Goal: Task Accomplishment & Management: Manage account settings

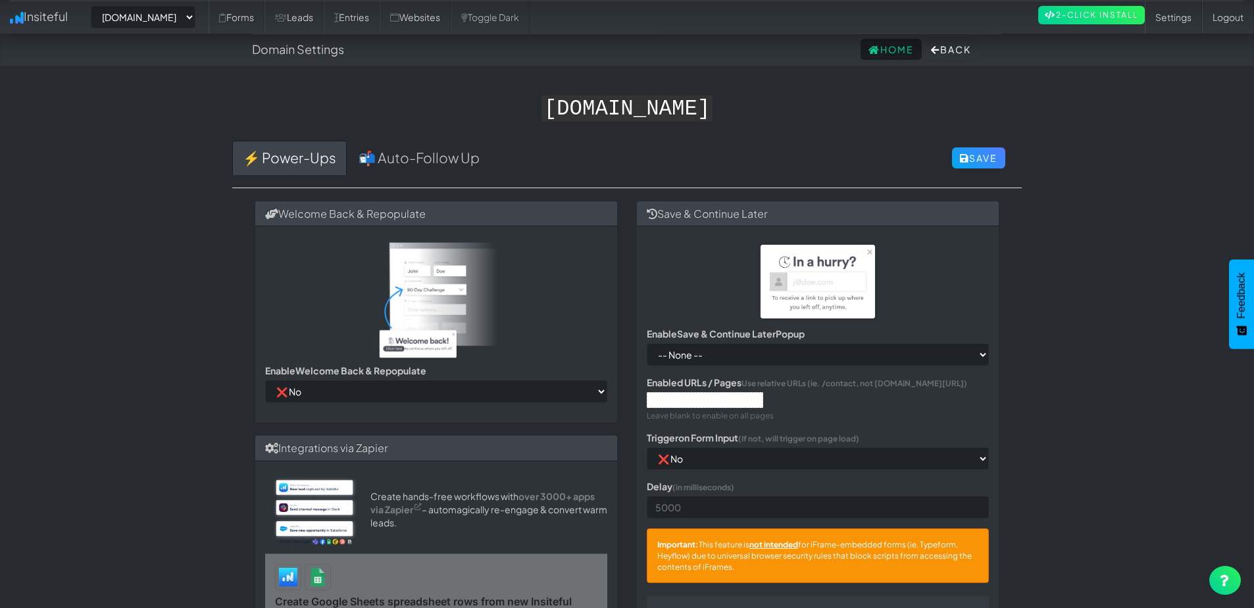
select select "2378"
select select "false"
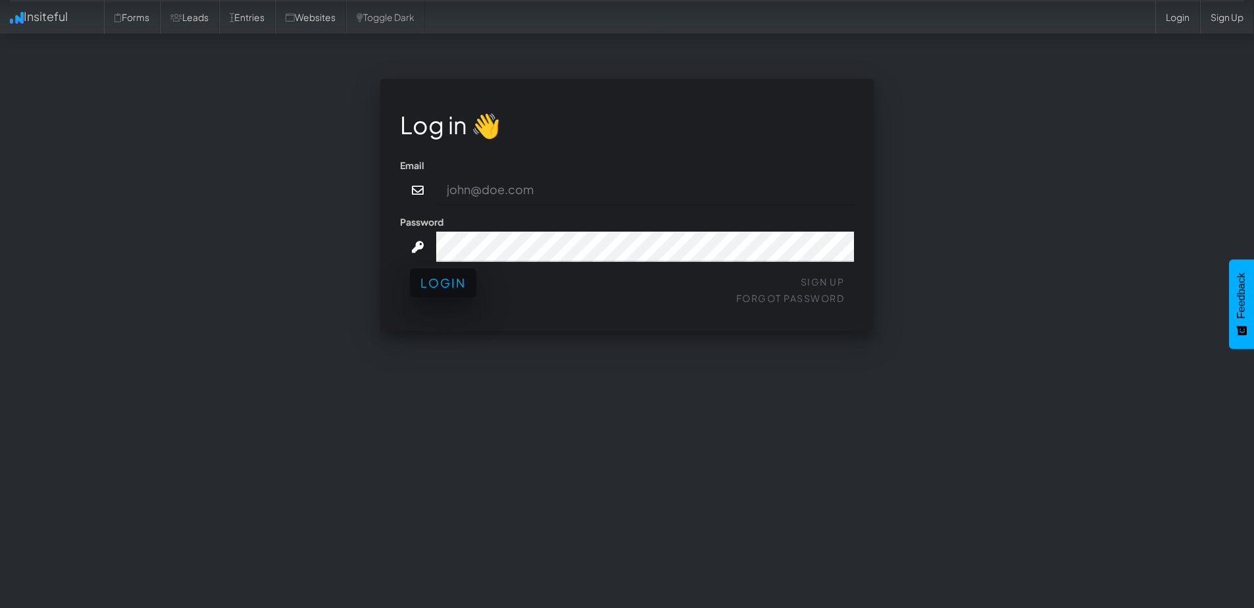
type input "[PERSON_NAME][EMAIL_ADDRESS][DOMAIN_NAME]"
click at [449, 288] on button "Login" at bounding box center [443, 282] width 66 height 29
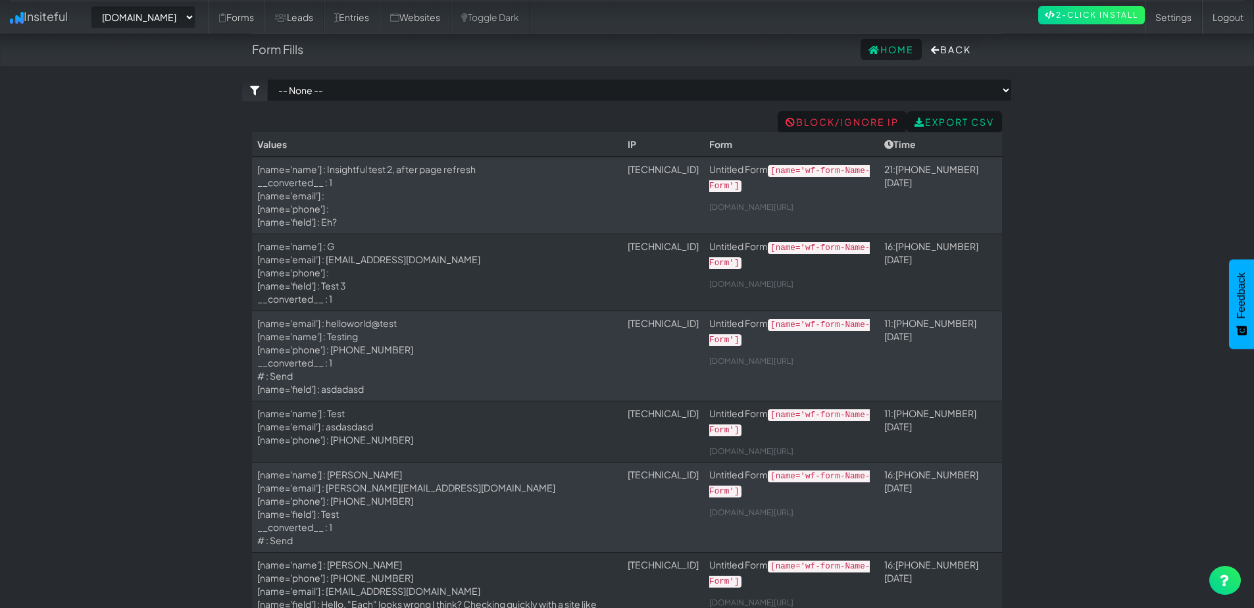
select select "2378"
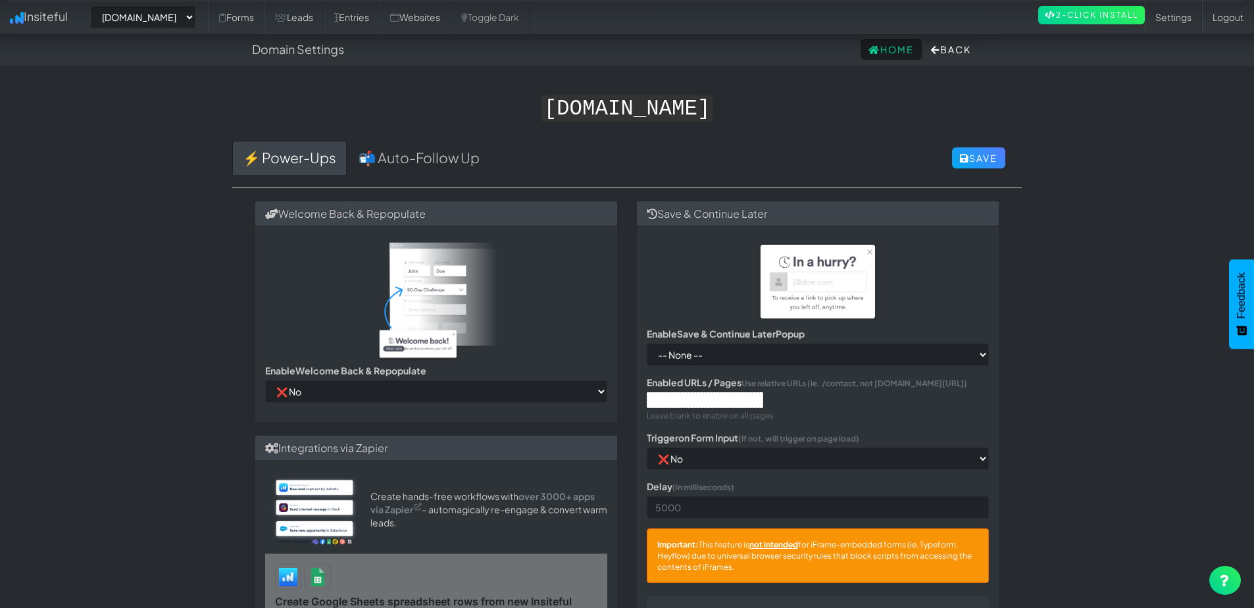
select select "2378"
select select "false"
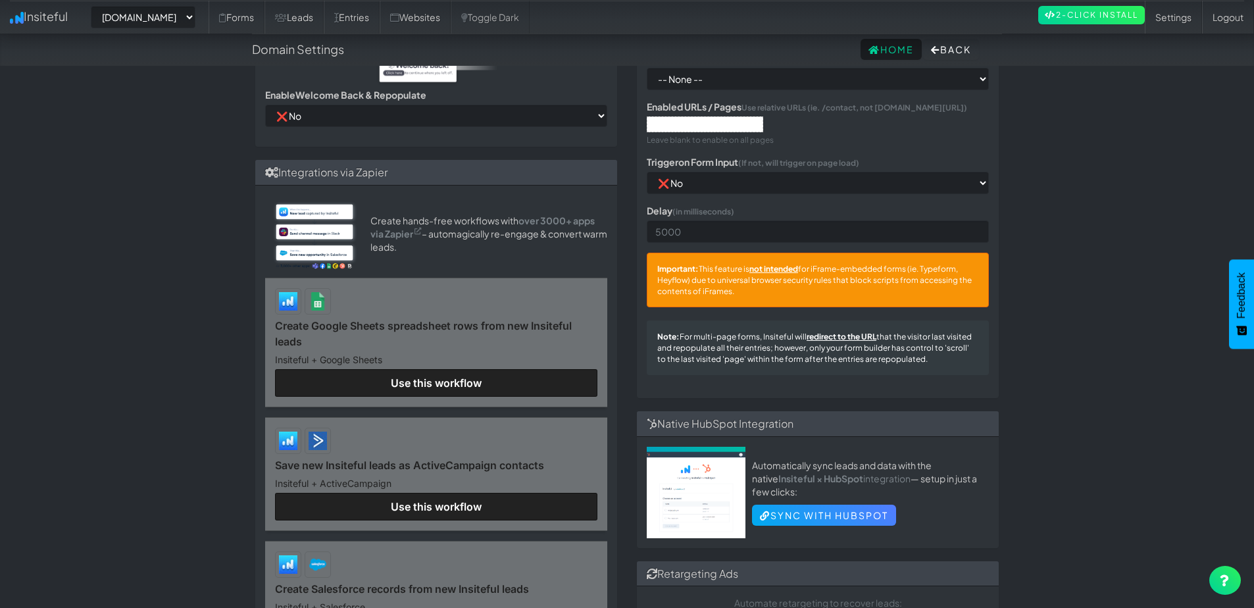
scroll to position [278, 0]
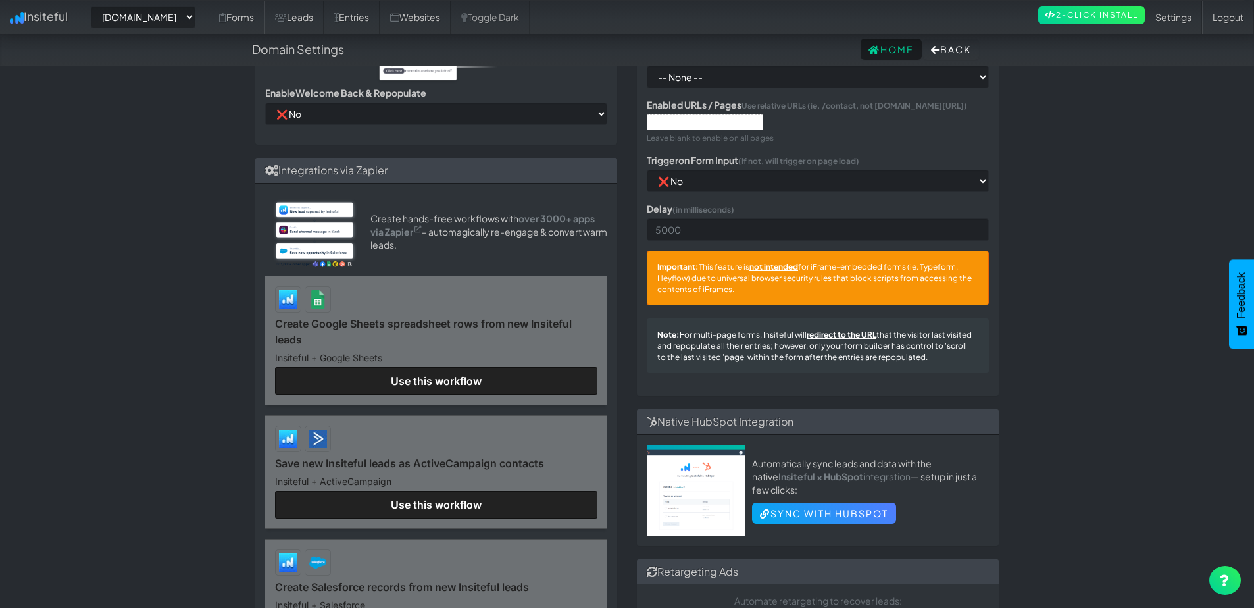
click at [464, 347] on link "Create Google Sheets spreadsheet rows from new Insiteful leads" at bounding box center [436, 332] width 322 height 32
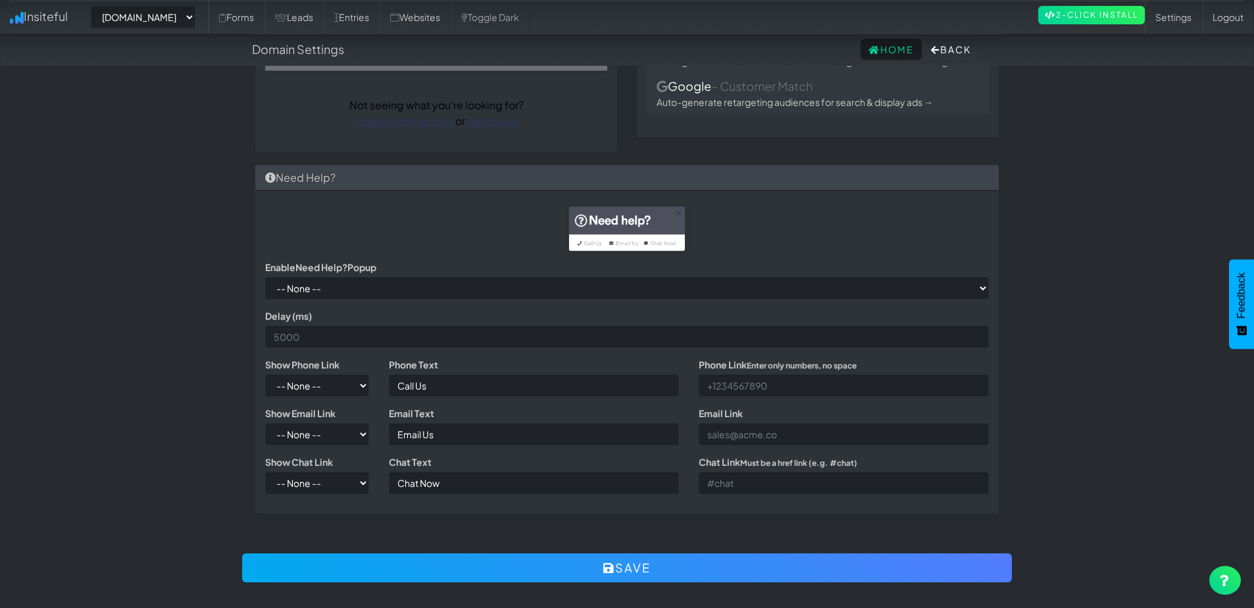
scroll to position [866, 0]
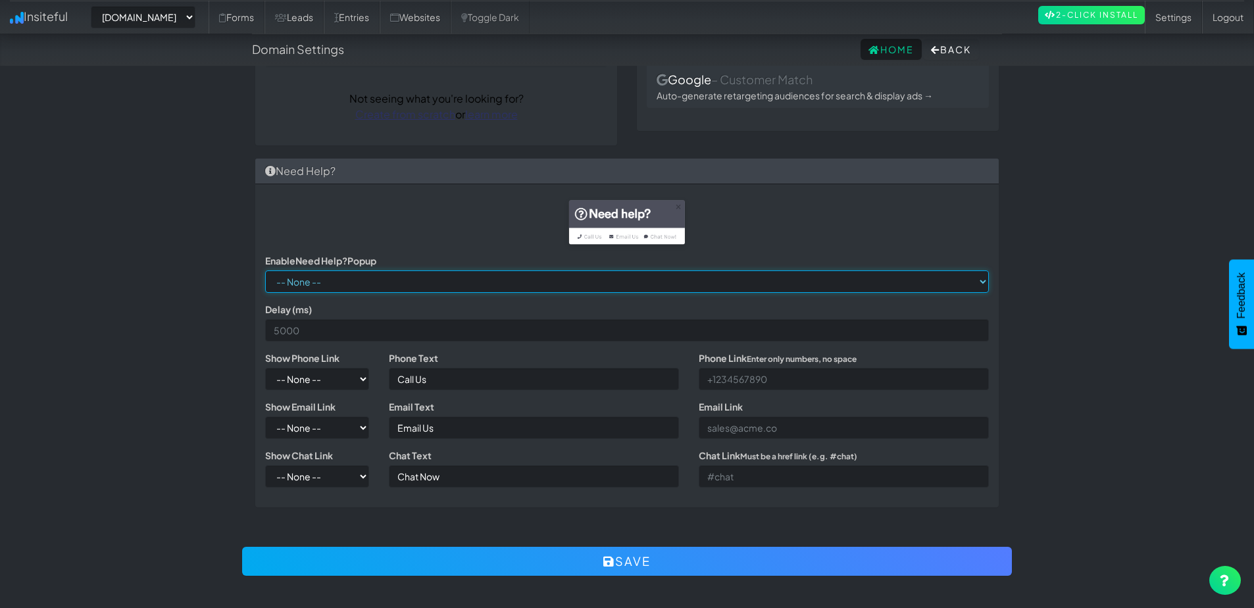
click at [383, 283] on select "-- None -- ✔ Yes ❌ No" at bounding box center [627, 281] width 724 height 22
select select "true"
click at [265, 270] on select "-- None -- ✔ Yes ❌ No" at bounding box center [627, 281] width 724 height 22
